Goal: Task Accomplishment & Management: Use online tool/utility

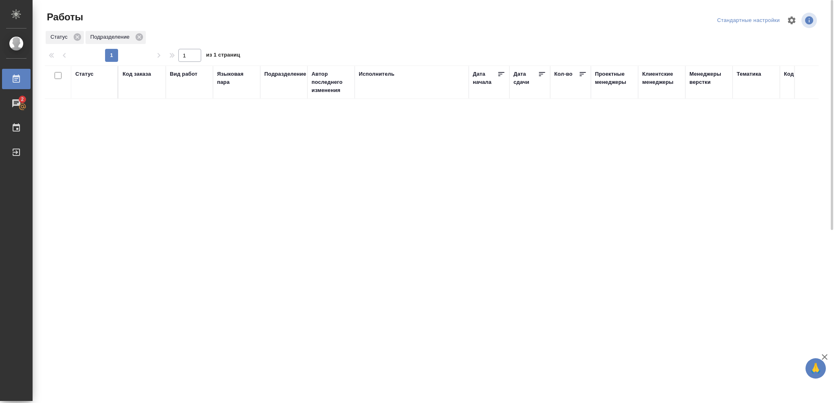
click at [88, 73] on div "Статус" at bounding box center [84, 74] width 18 height 8
click at [88, 95] on icon at bounding box center [91, 95] width 6 height 6
click at [90, 94] on icon at bounding box center [90, 92] width 3 height 3
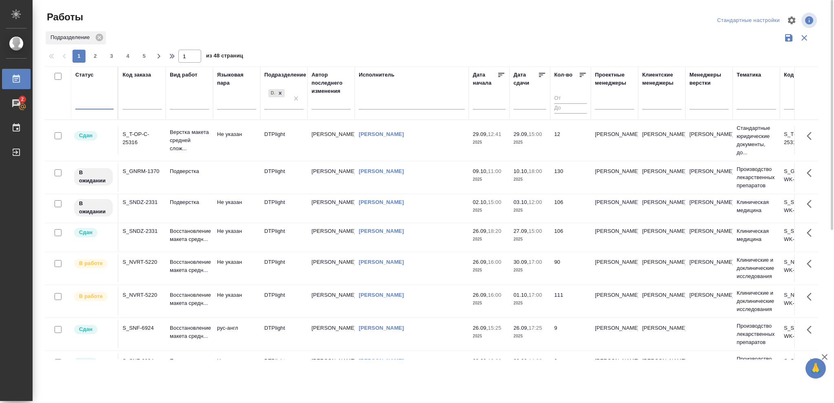
click at [89, 100] on div at bounding box center [94, 102] width 38 height 12
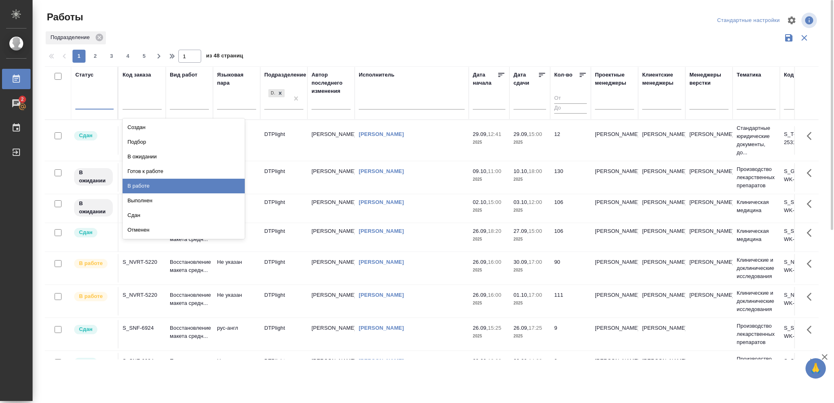
click at [148, 187] on div "В работе" at bounding box center [184, 186] width 122 height 15
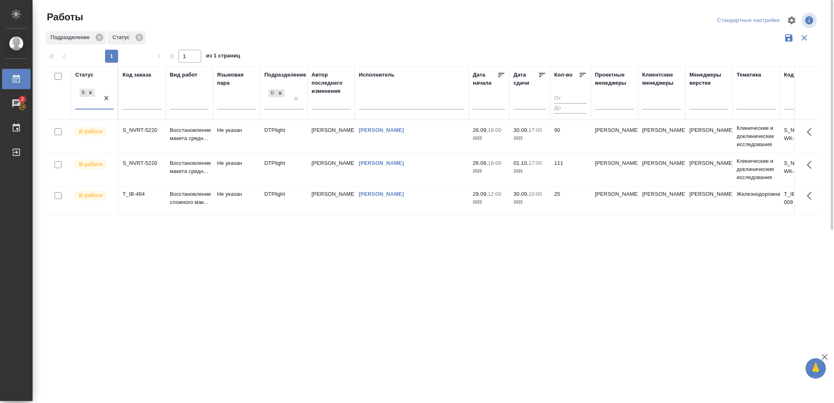
click at [543, 200] on p "2025" at bounding box center [530, 202] width 33 height 8
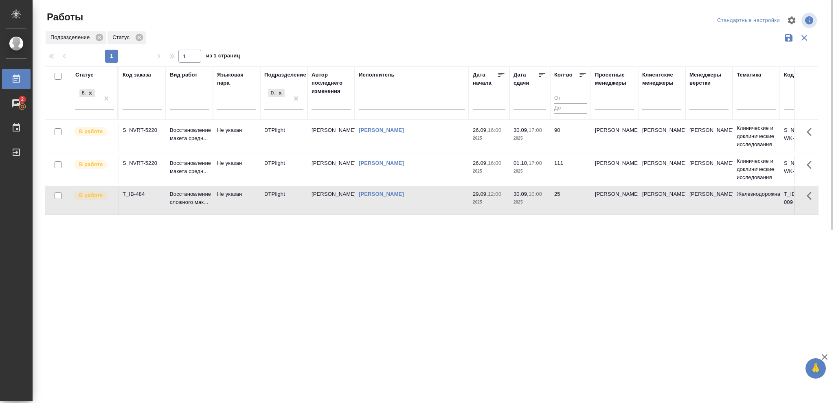
click at [543, 200] on p "2025" at bounding box center [530, 202] width 33 height 8
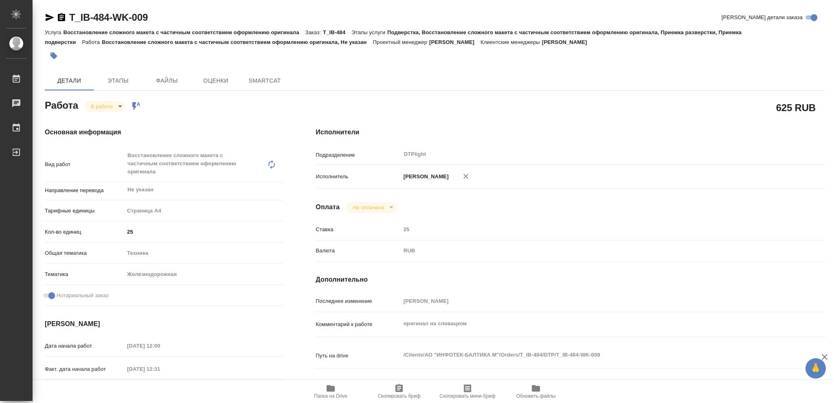
type textarea "x"
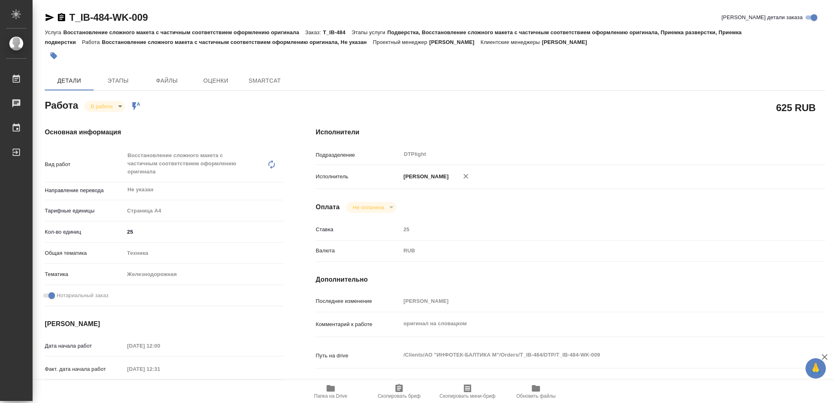
type textarea "x"
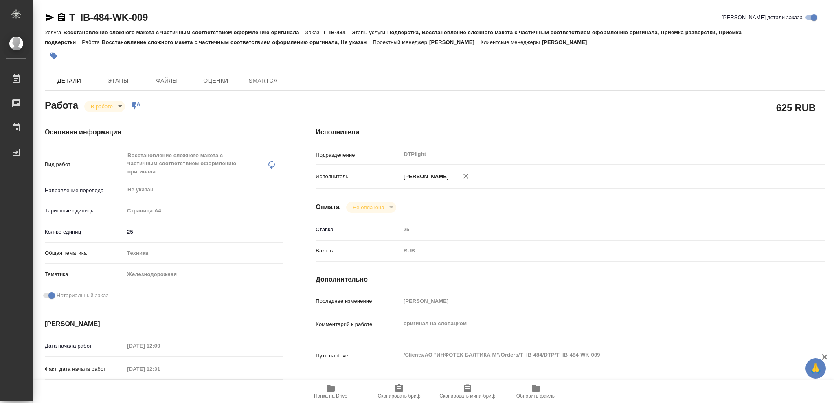
type textarea "x"
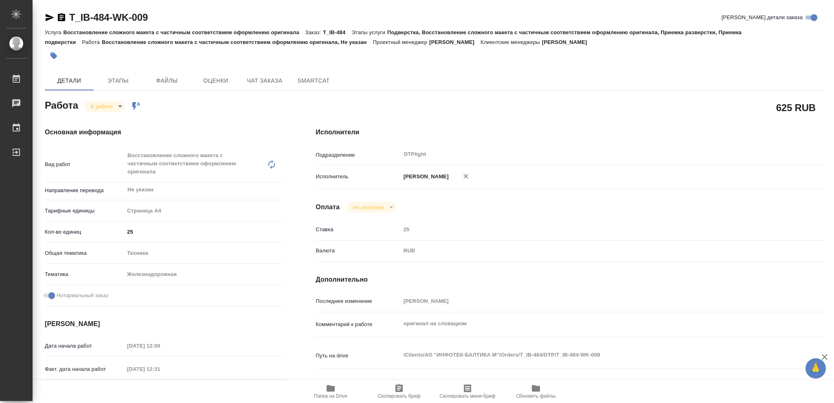
type textarea "x"
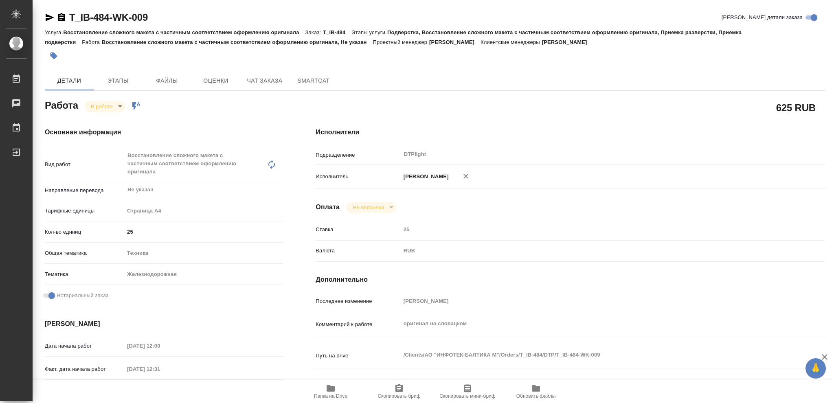
type textarea "x"
